Goal: Task Accomplishment & Management: Manage account settings

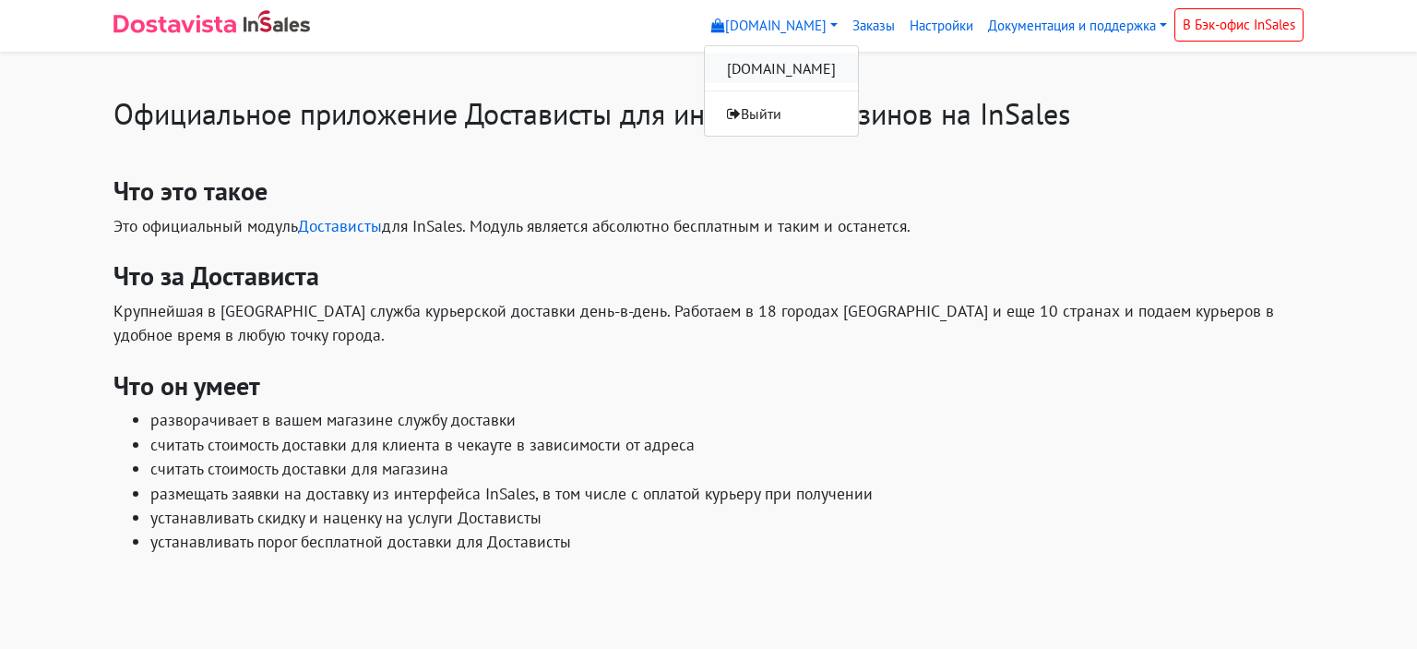
click at [730, 63] on link "[DOMAIN_NAME]" at bounding box center [781, 69] width 153 height 30
click at [860, 25] on link "Заказы" at bounding box center [873, 26] width 57 height 36
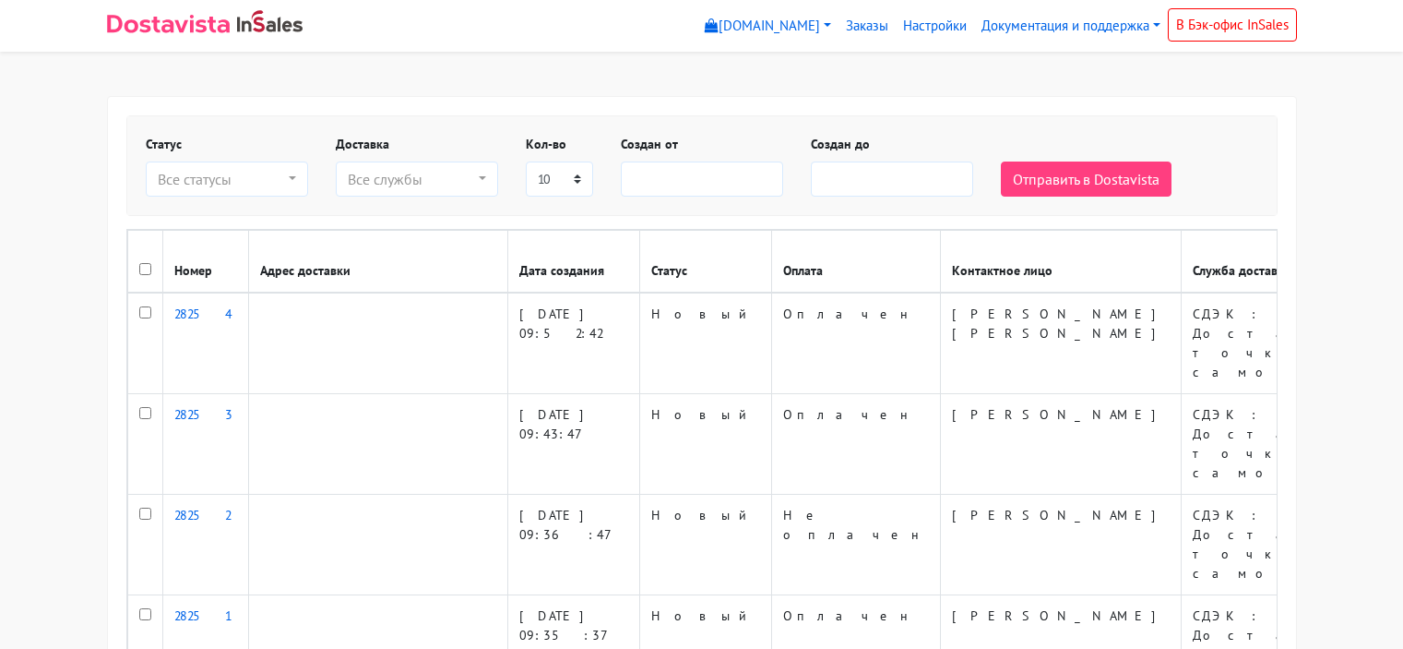
select select
